Goal: Check status: Check status

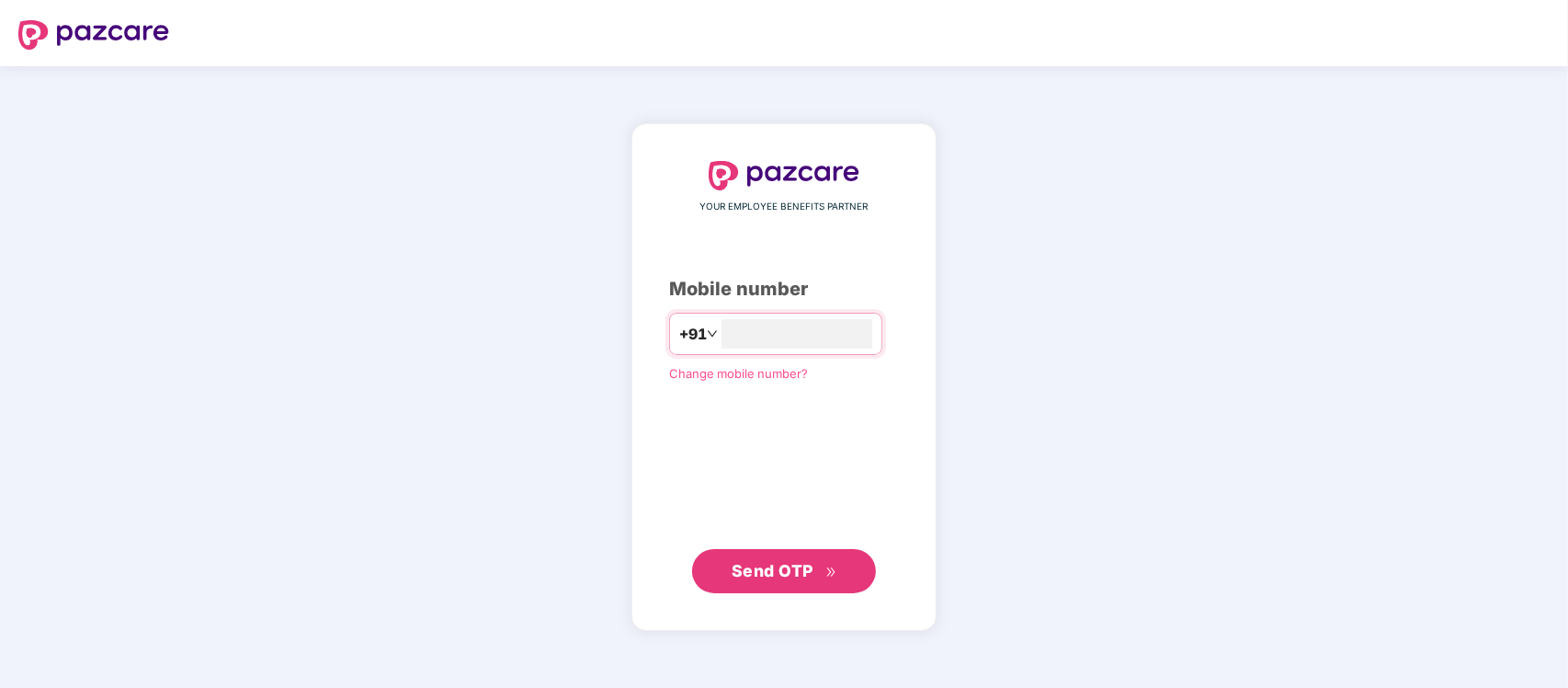
type input "**********"
click at [781, 561] on span "Send OTP" at bounding box center [772, 570] width 82 height 20
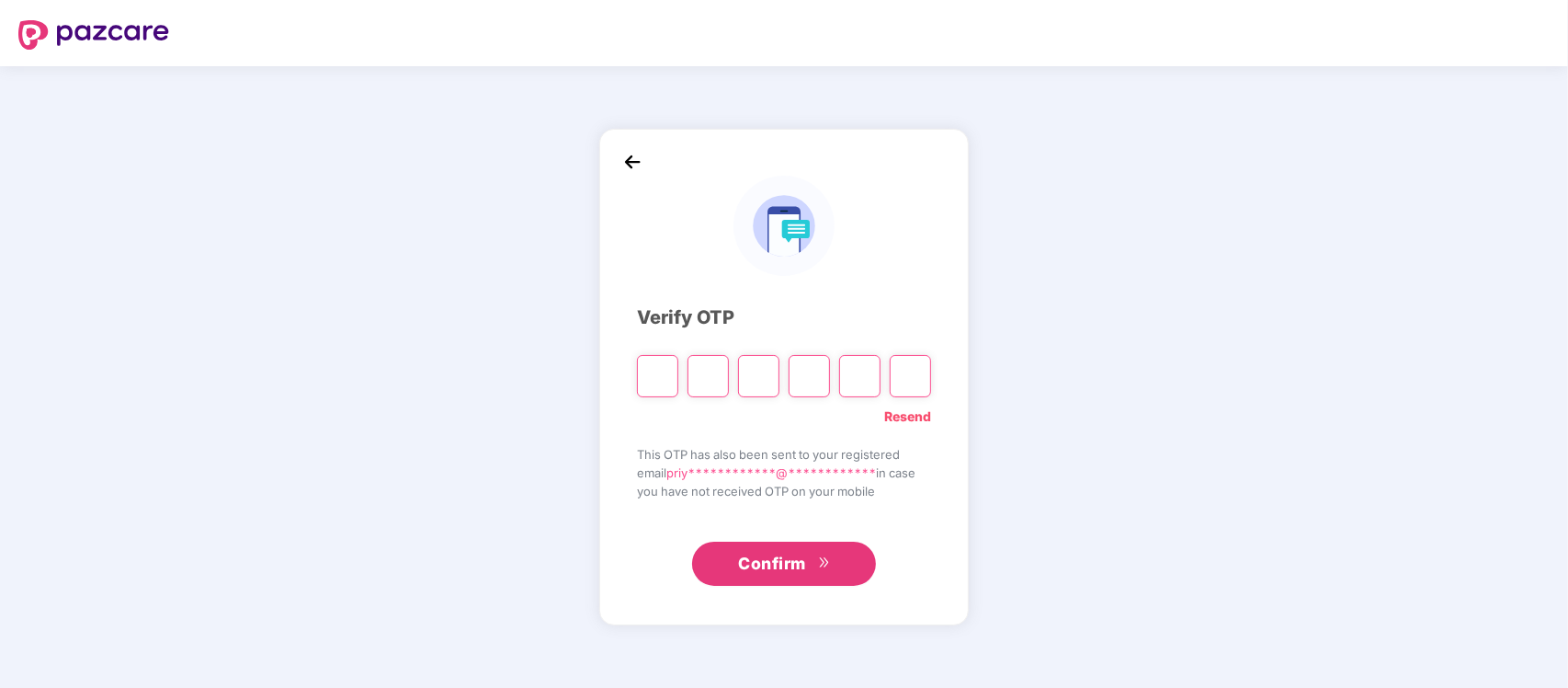
type input "*"
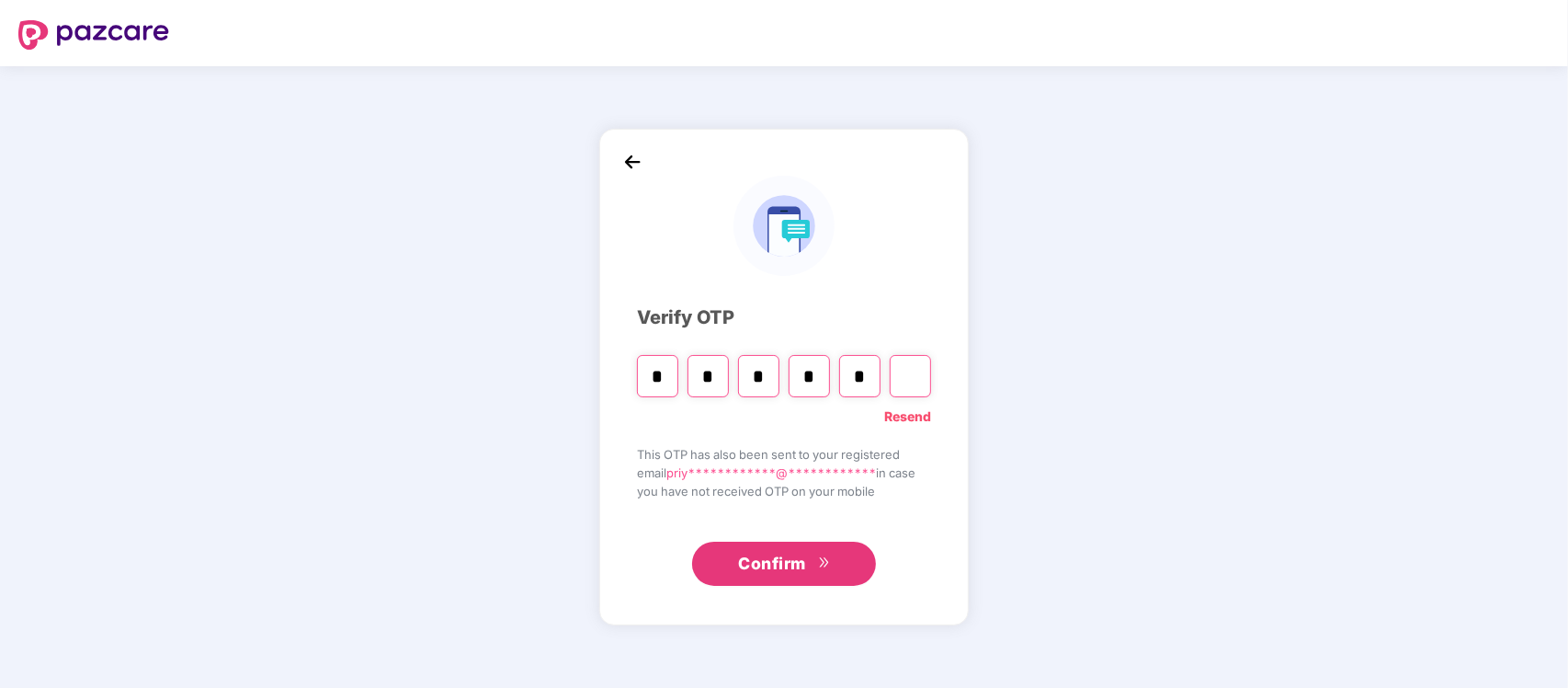
type input "*"
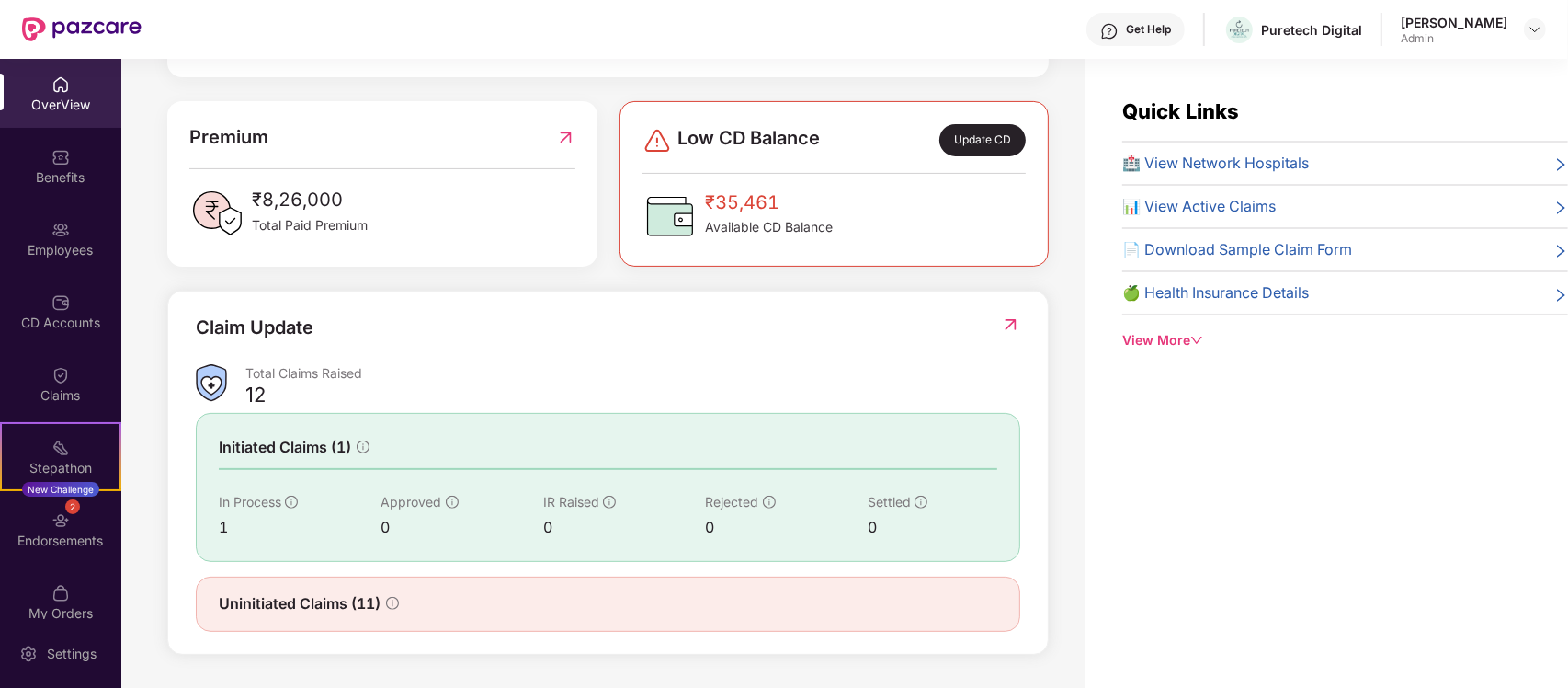
scroll to position [58, 0]
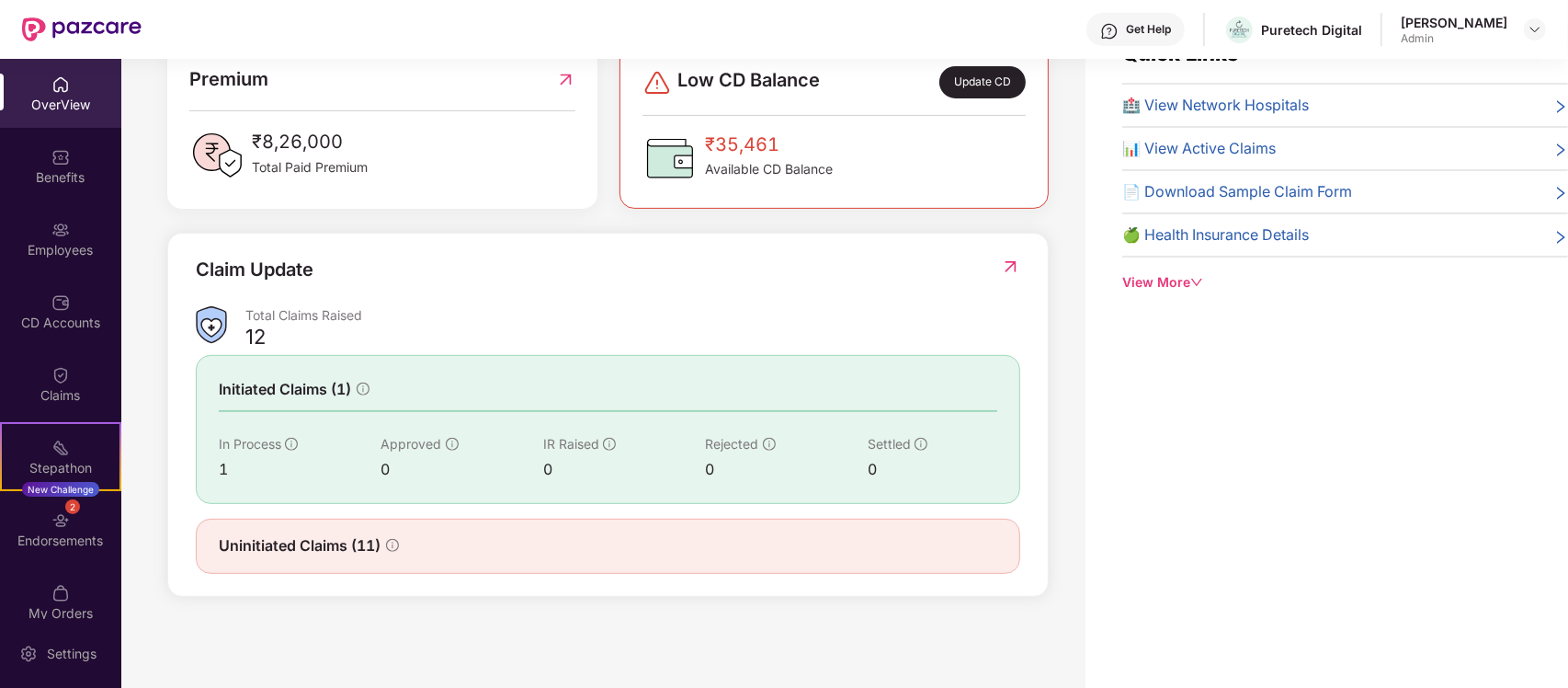
click at [377, 545] on span "Uninitiated Claims (11)" at bounding box center [299, 545] width 161 height 23
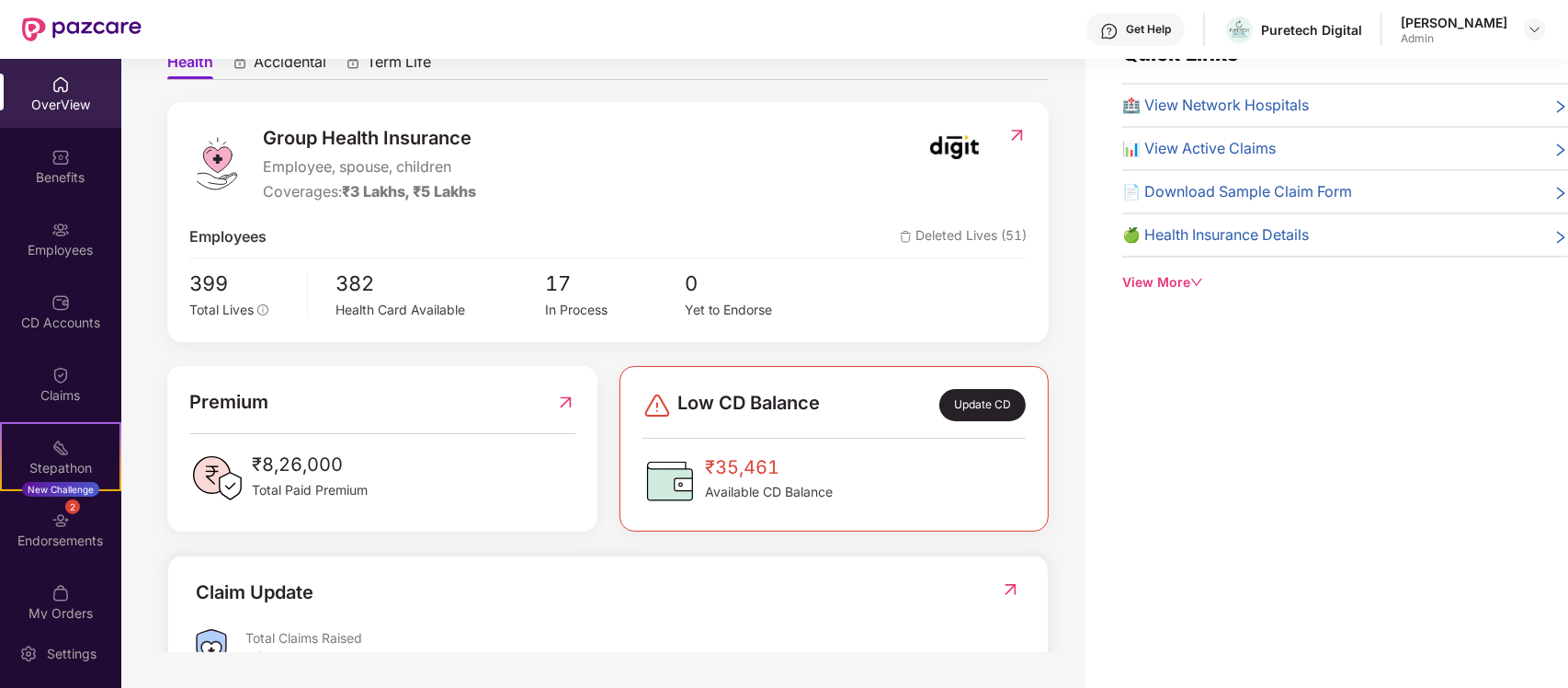
scroll to position [111, 0]
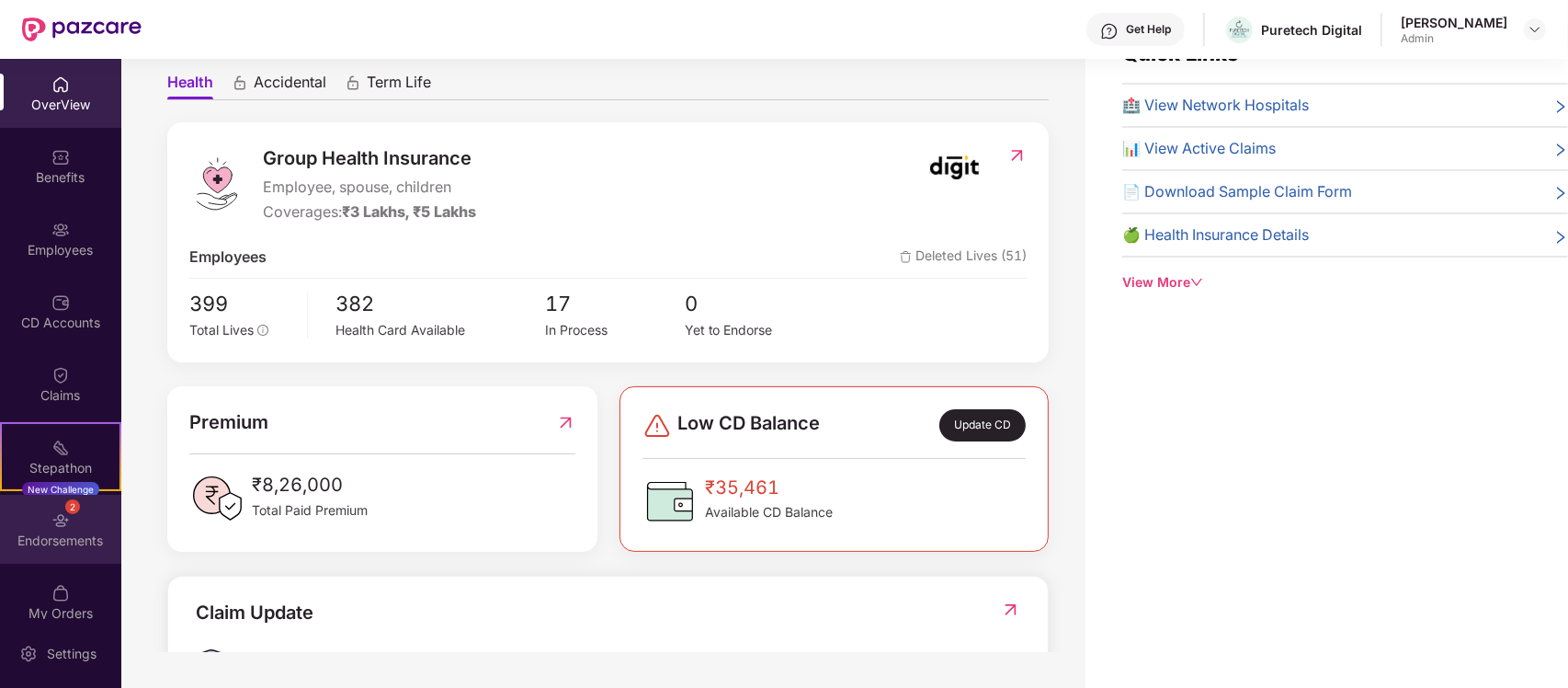
click at [58, 534] on div "Endorsements" at bounding box center [60, 540] width 121 height 19
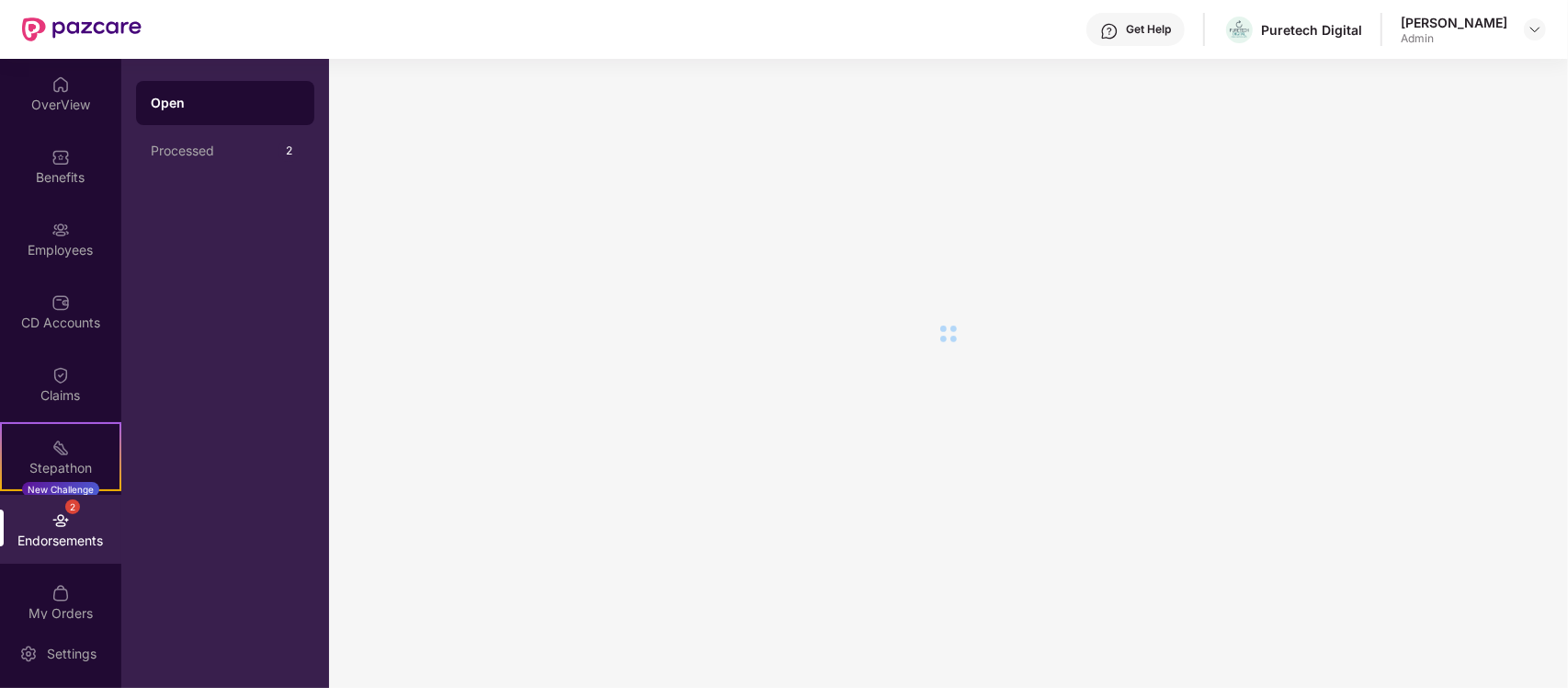
scroll to position [0, 0]
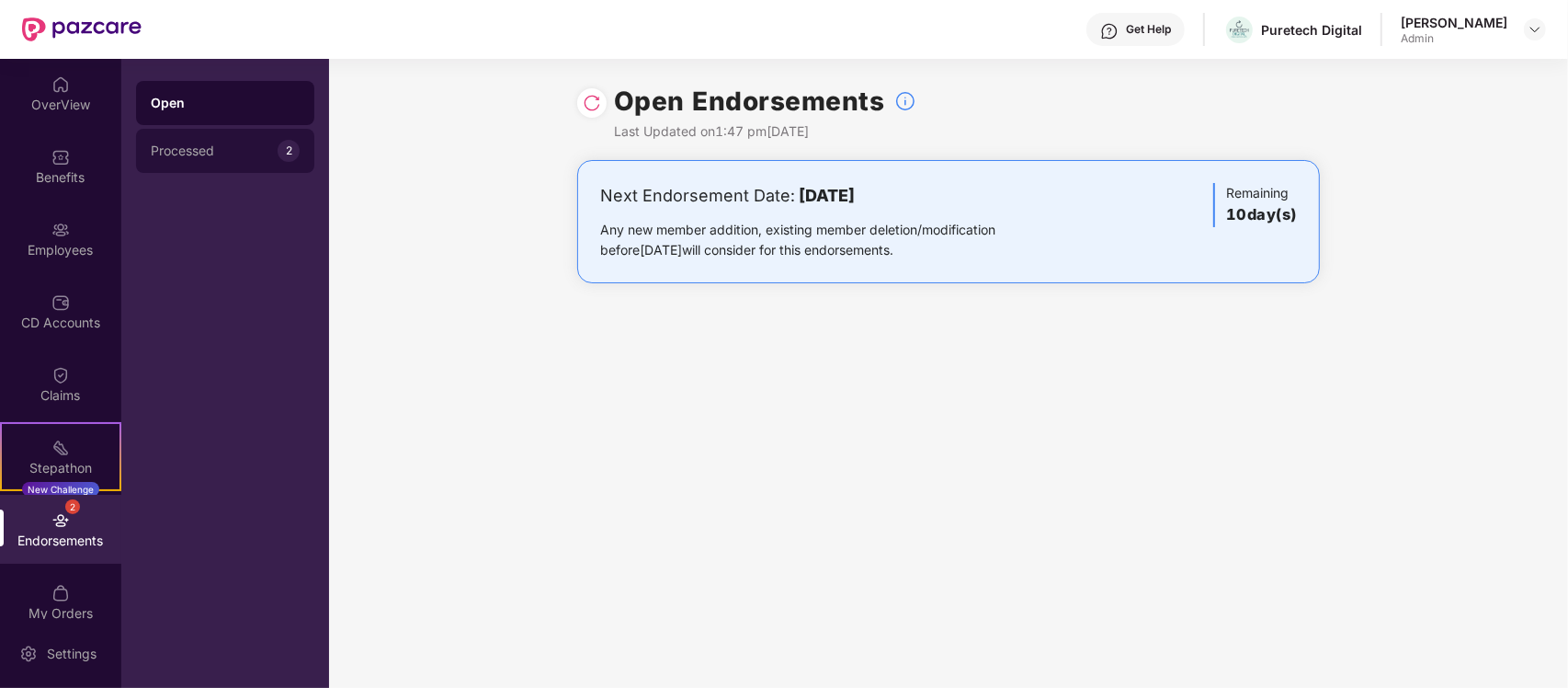
click at [228, 148] on div "Processed" at bounding box center [213, 151] width 127 height 15
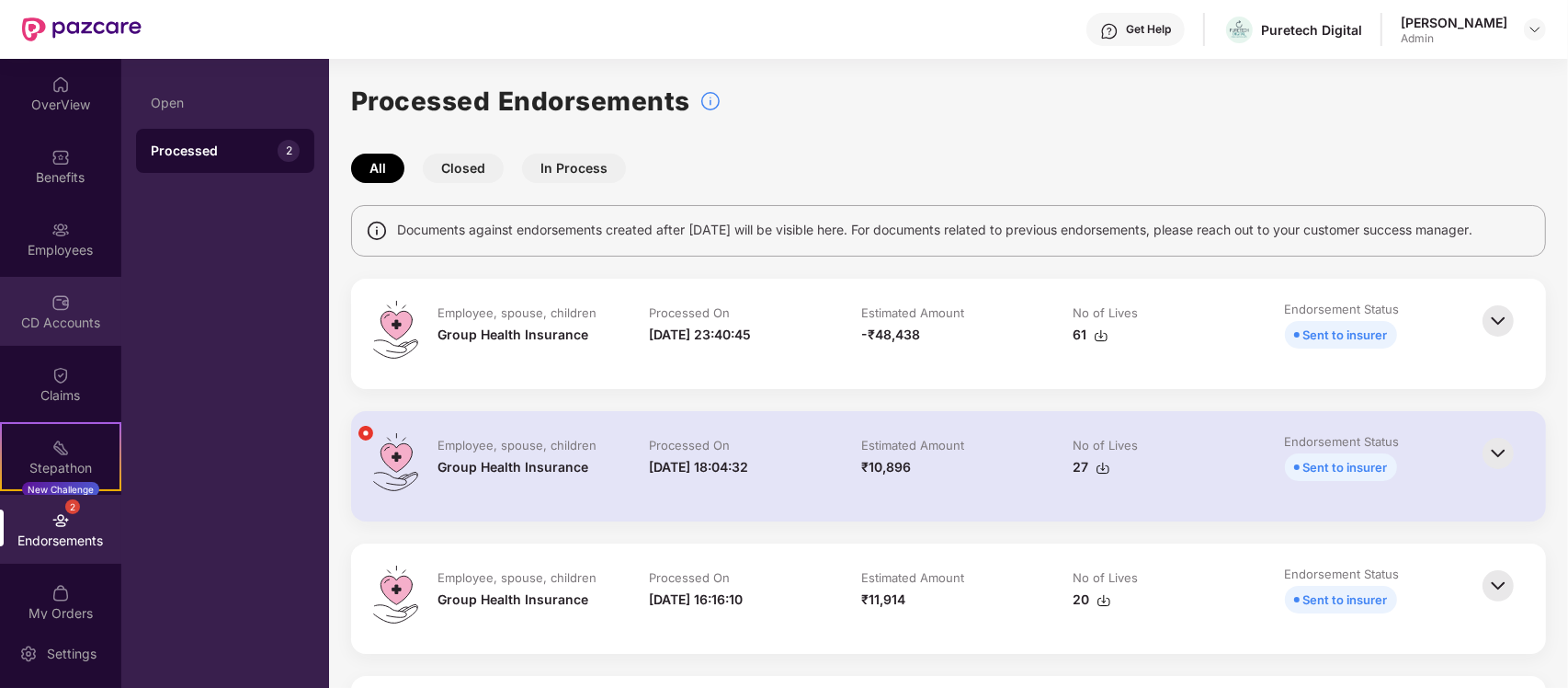
click at [83, 327] on div "CD Accounts" at bounding box center [60, 323] width 121 height 19
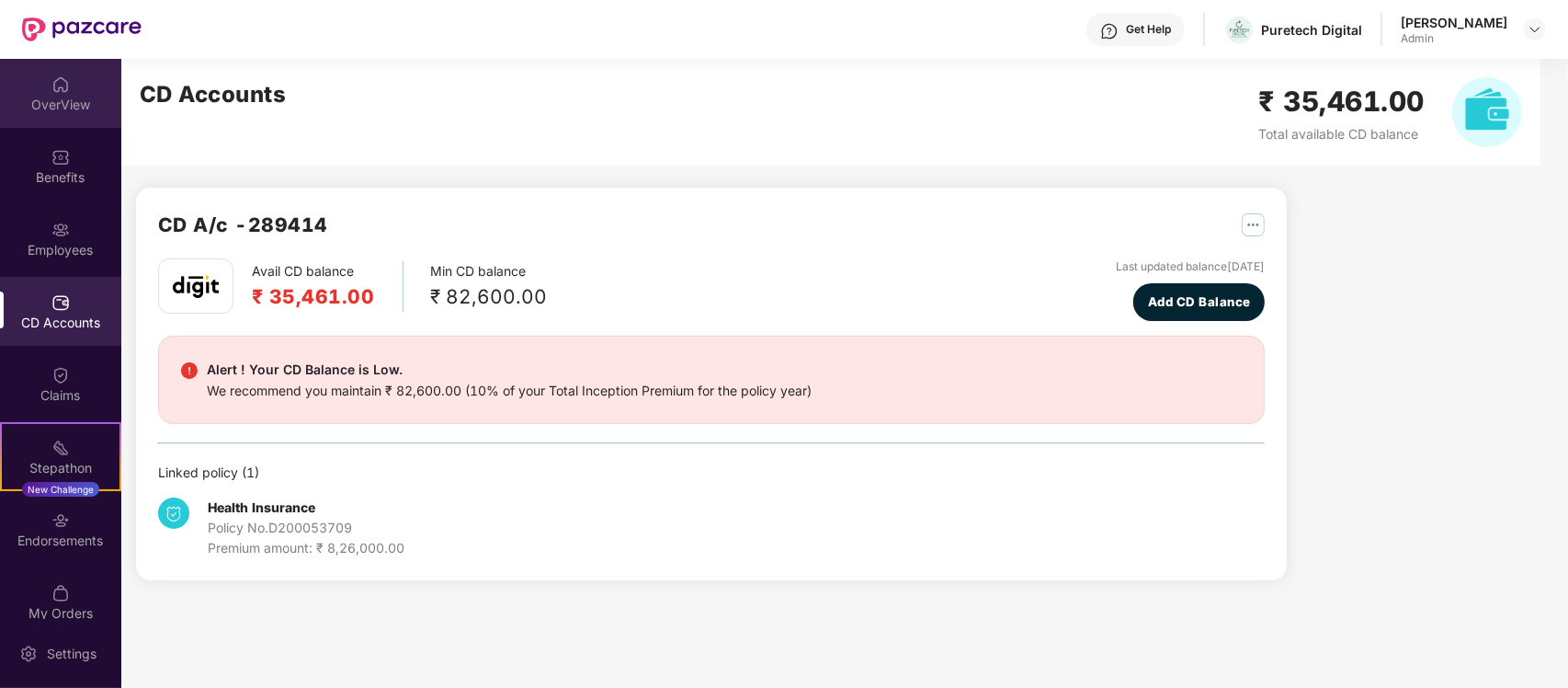
click at [51, 91] on img at bounding box center [60, 85] width 19 height 19
